Goal: Task Accomplishment & Management: Complete application form

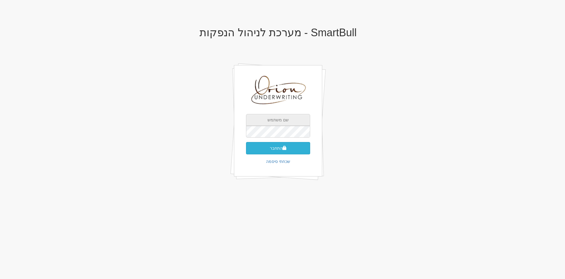
type input "[EMAIL_ADDRESS][DOMAIN_NAME]"
click at [291, 147] on button "התחבר" at bounding box center [278, 148] width 64 height 12
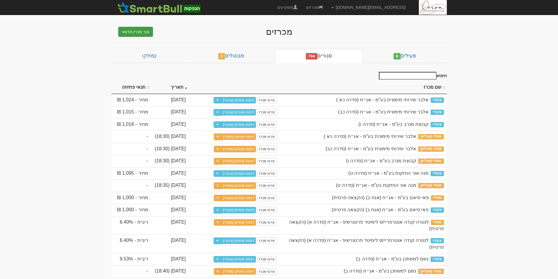
click at [130, 32] on button "צור מכרז חדש" at bounding box center [135, 32] width 35 height 10
click at [148, 43] on link "מוסדי" at bounding box center [121, 43] width 64 height 8
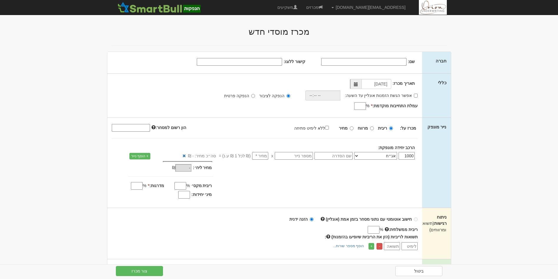
click at [358, 62] on input "שם:" at bounding box center [363, 62] width 85 height 8
paste input "פתאל החזקות (1998) בע"מ"
type input "פתאל החזקות (1998) בע"מ"
click at [263, 61] on input "קישור ללוגו:" at bounding box center [239, 62] width 85 height 8
paste input "[URL][DOMAIN_NAME]"
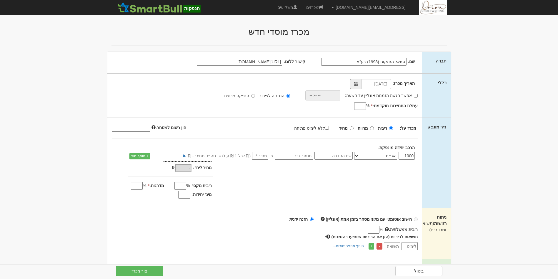
scroll to position [0, -21]
click at [357, 82] on span at bounding box center [356, 84] width 4 height 4
type input "[URL][DOMAIN_NAME]"
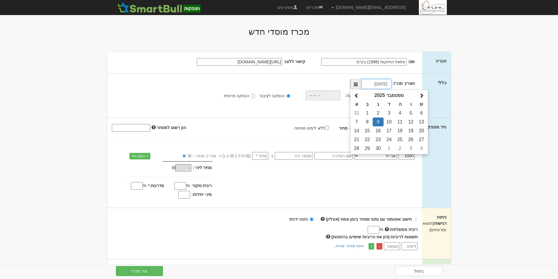
scroll to position [0, 0]
click at [357, 82] on span at bounding box center [356, 84] width 4 height 4
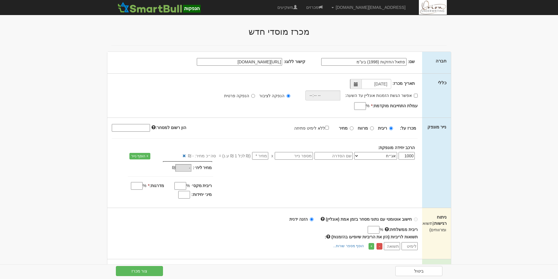
click at [419, 95] on div "אפשר הגשת הזמנות אונליין עד השעה:" at bounding box center [359, 95] width 128 height 10
click at [415, 97] on input "אפשר הגשת הזמנות אונליין עד השעה:" at bounding box center [416, 96] width 4 height 4
checkbox input "true"
click at [331, 97] on input "time" at bounding box center [321, 95] width 35 height 10
type input "18:30"
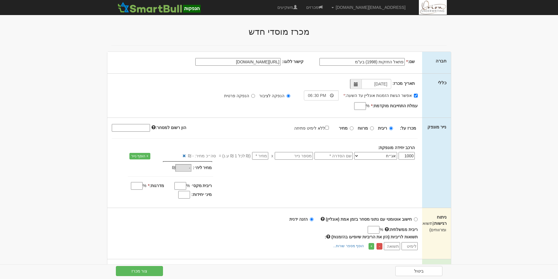
click at [352, 105] on div "%" at bounding box center [333, 106] width 77 height 7
click at [362, 105] on input "עמלת התחייבות מוקדמת: *" at bounding box center [360, 106] width 12 height 8
type input "0.5"
click at [352, 127] on input "מחיר" at bounding box center [352, 128] width 4 height 4
radio input "true"
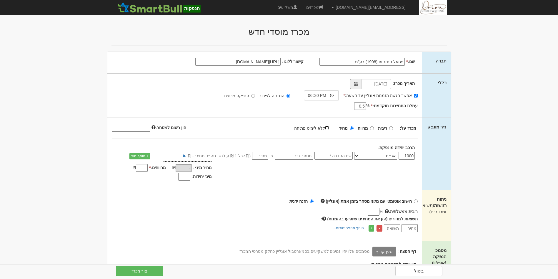
click at [329, 127] on input "ללא לימיט פתיחה" at bounding box center [327, 128] width 4 height 4
checkbox input "true"
type input "100"
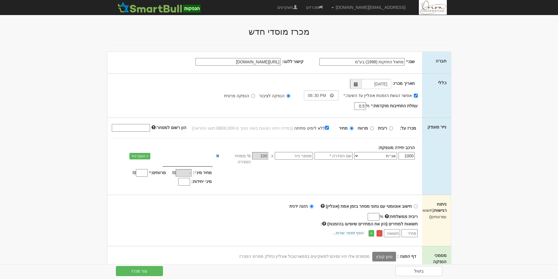
click at [343, 157] on input "text" at bounding box center [334, 156] width 38 height 8
type input "סדרה ה"
click at [293, 157] on input "text" at bounding box center [294, 156] width 38 height 8
paste input "1203942"
type input "1203942"
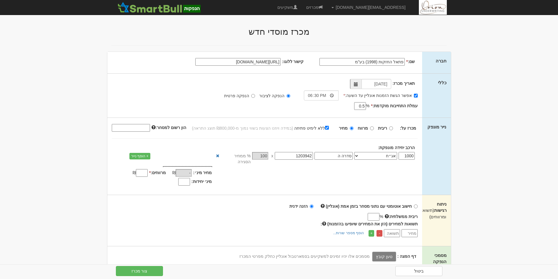
click at [144, 128] on input "הון רשום למסחר:" at bounding box center [131, 128] width 38 height 8
paste input "456945000"
type input "456945000"
click at [138, 169] on input "מרווחים: *" at bounding box center [142, 173] width 12 height 8
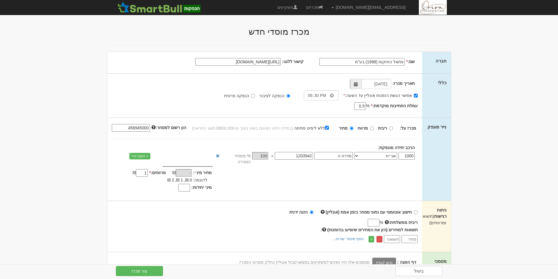
type input "1"
click at [509, 183] on body "hanpaka@orion-uw.com הגדרות חשבונות הנפקה תבניות הודעות קיבול" at bounding box center [279, 252] width 558 height 504
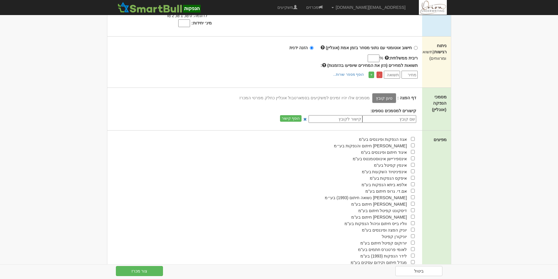
scroll to position [167, 0]
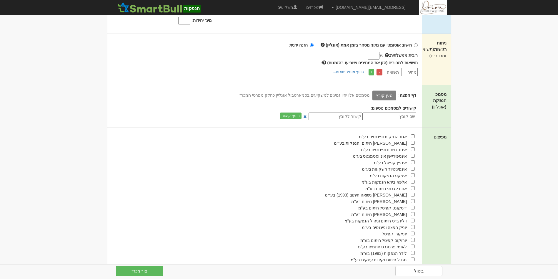
click at [413, 140] on div "אוריון חיתום והנפקות בע״מ" at bounding box center [261, 143] width 308 height 6
click at [412, 141] on input "checkbox" at bounding box center [413, 143] width 4 height 4
checkbox input "true"
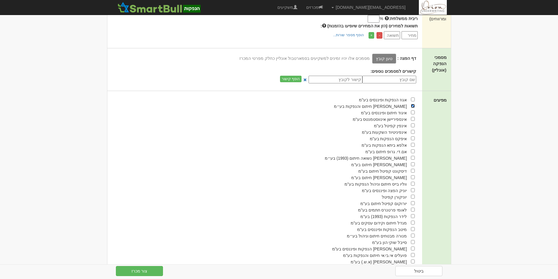
scroll to position [213, 0]
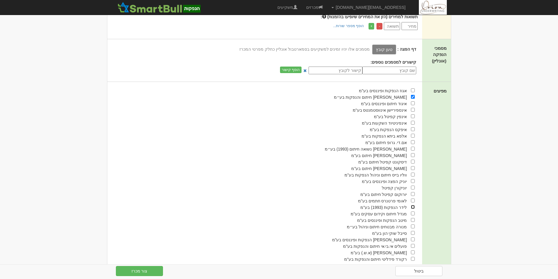
click at [413, 205] on input "checkbox" at bounding box center [413, 207] width 4 height 4
checkbox input "true"
click at [413, 127] on input "checkbox" at bounding box center [413, 129] width 4 height 4
checkbox input "true"
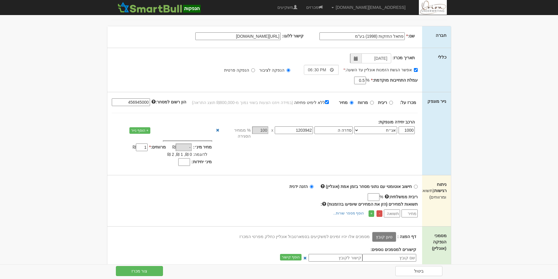
scroll to position [0, 0]
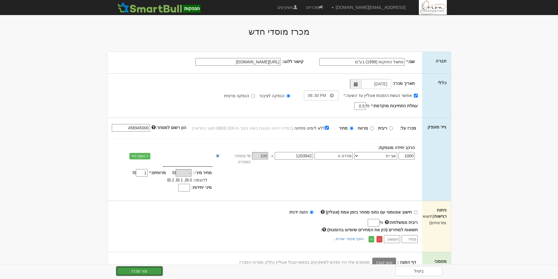
click at [141, 268] on button "צור מכרז" at bounding box center [139, 271] width 47 height 10
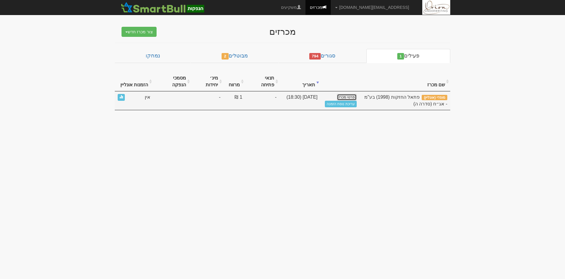
click at [348, 94] on link "פרטי מכרז" at bounding box center [346, 97] width 19 height 6
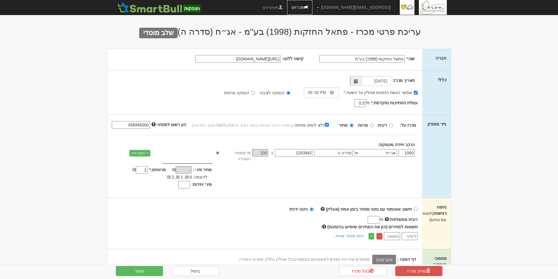
click at [313, 8] on link "מכרזים" at bounding box center [299, 7] width 25 height 15
